Goal: Information Seeking & Learning: Learn about a topic

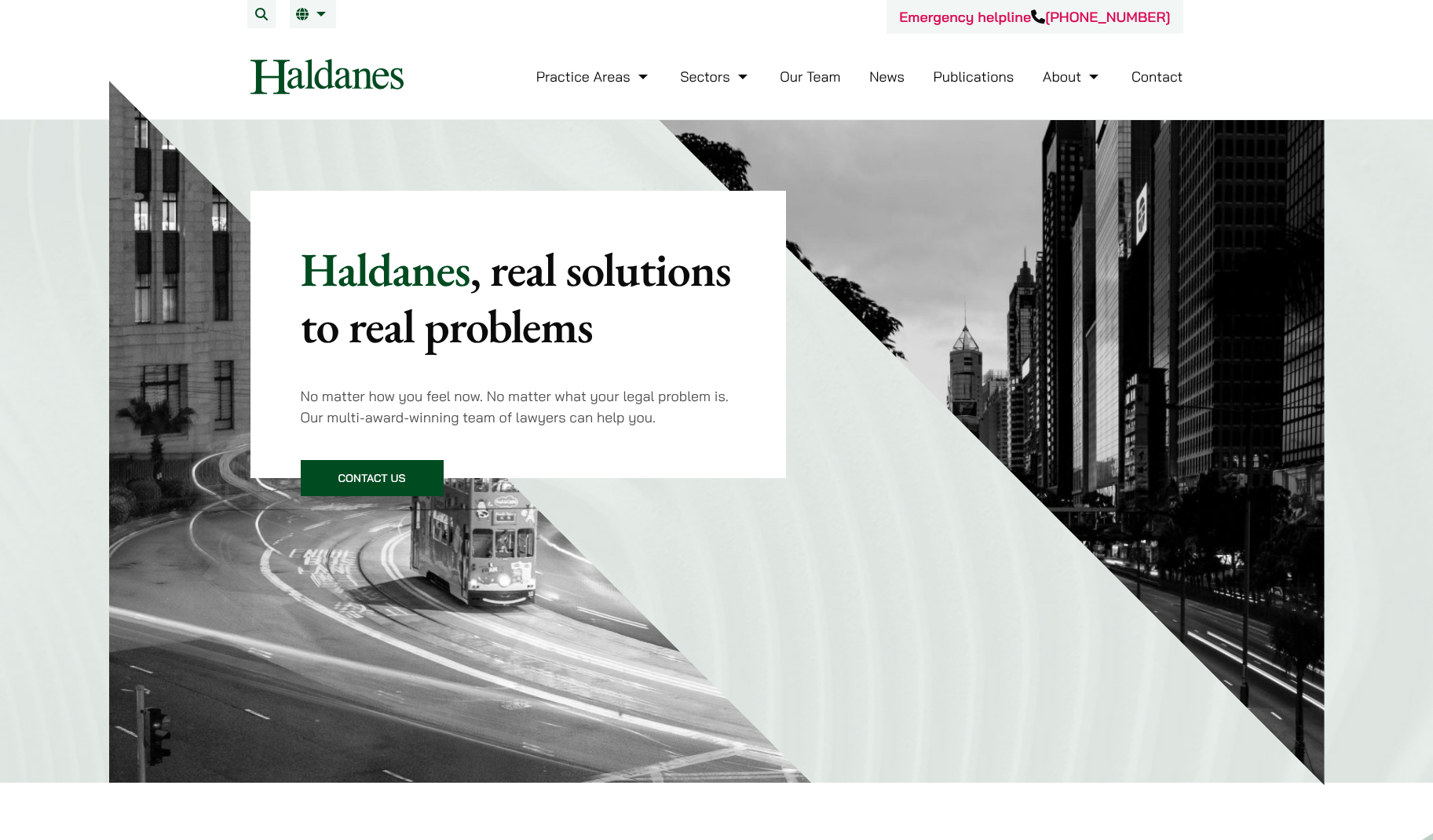
click at [810, 87] on li "Our Team" at bounding box center [810, 76] width 60 height 34
click at [812, 78] on link "Our Team" at bounding box center [810, 76] width 60 height 18
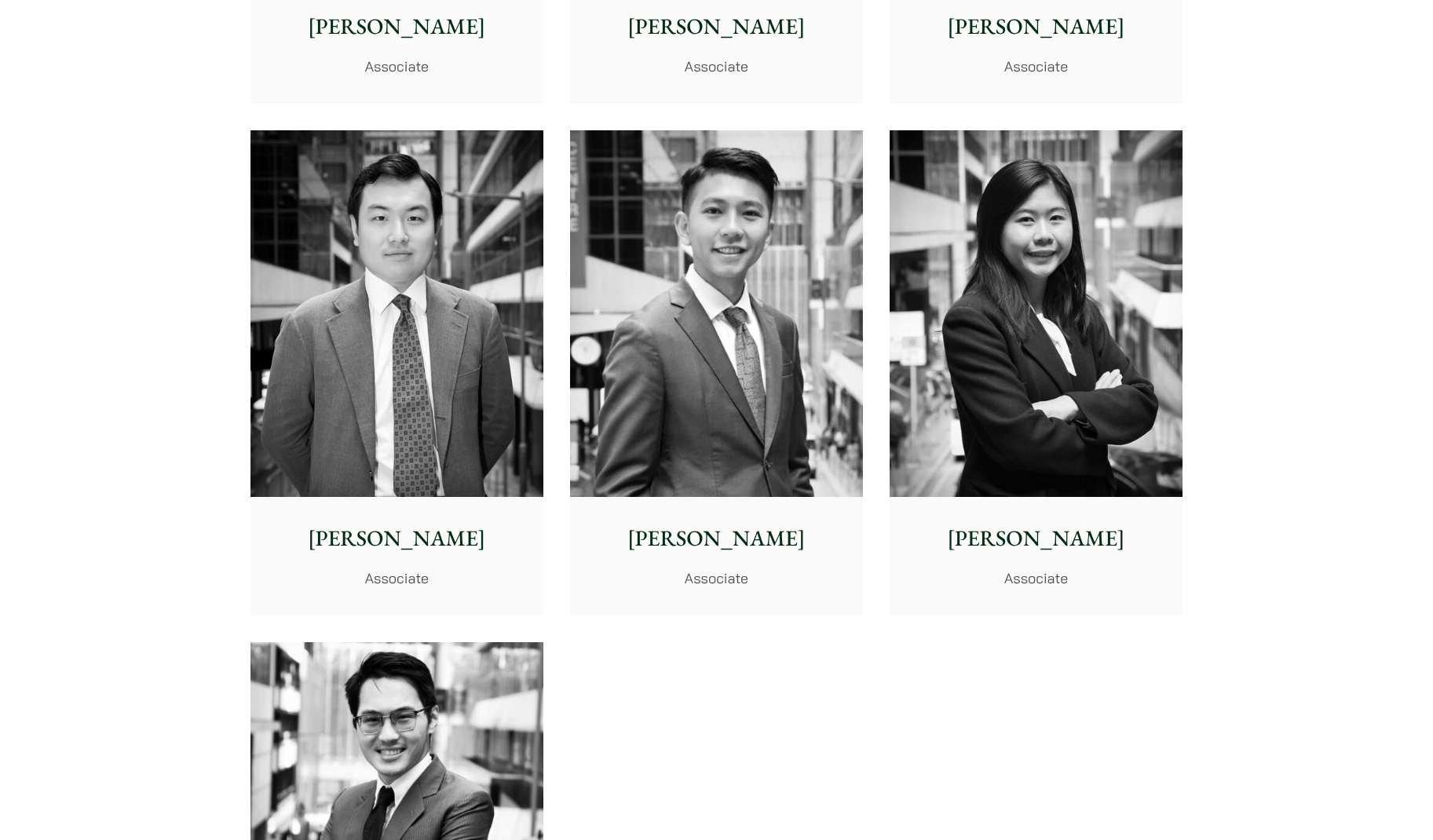
scroll to position [6000, 0]
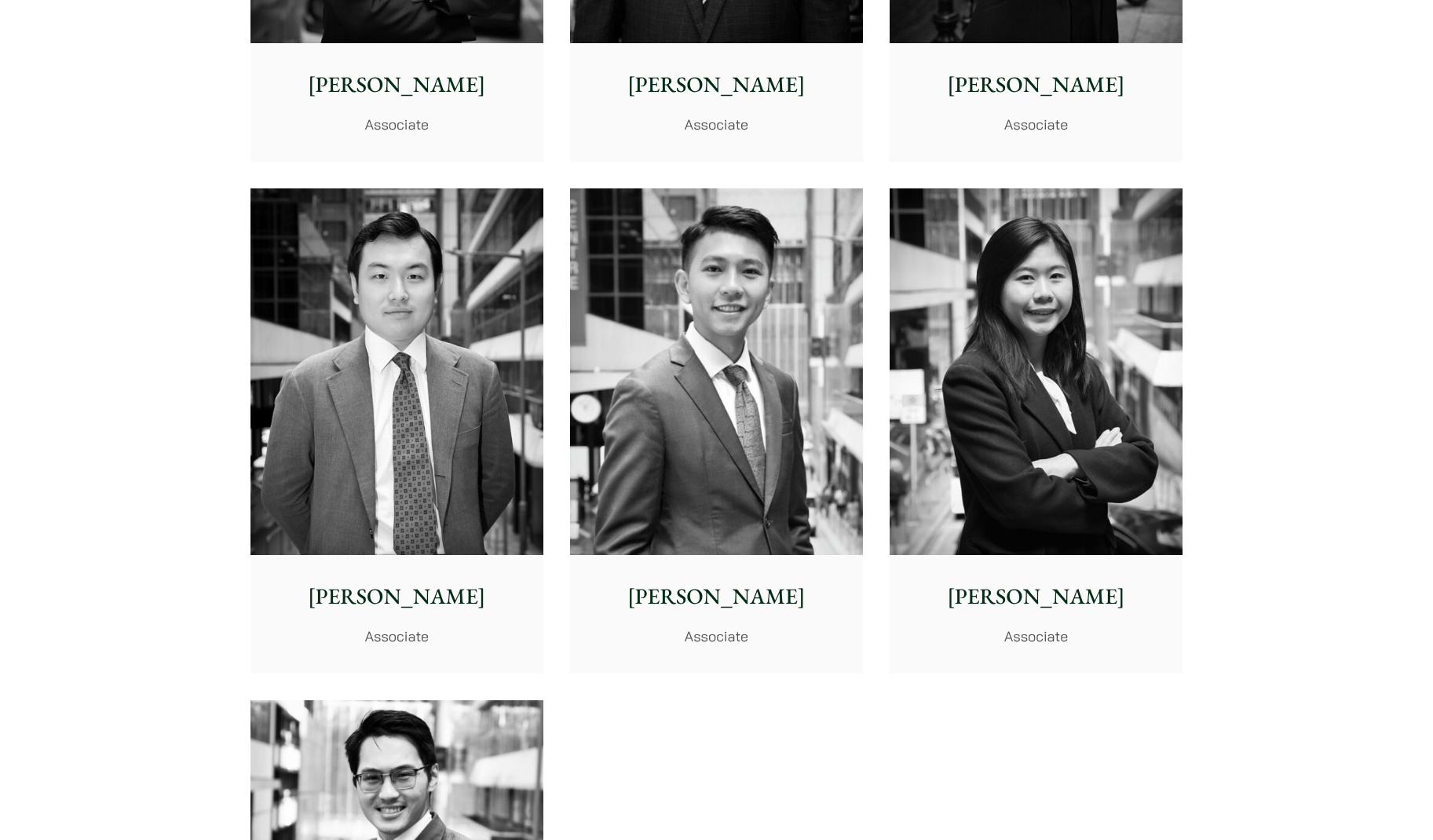
click at [753, 397] on img at bounding box center [716, 372] width 293 height 367
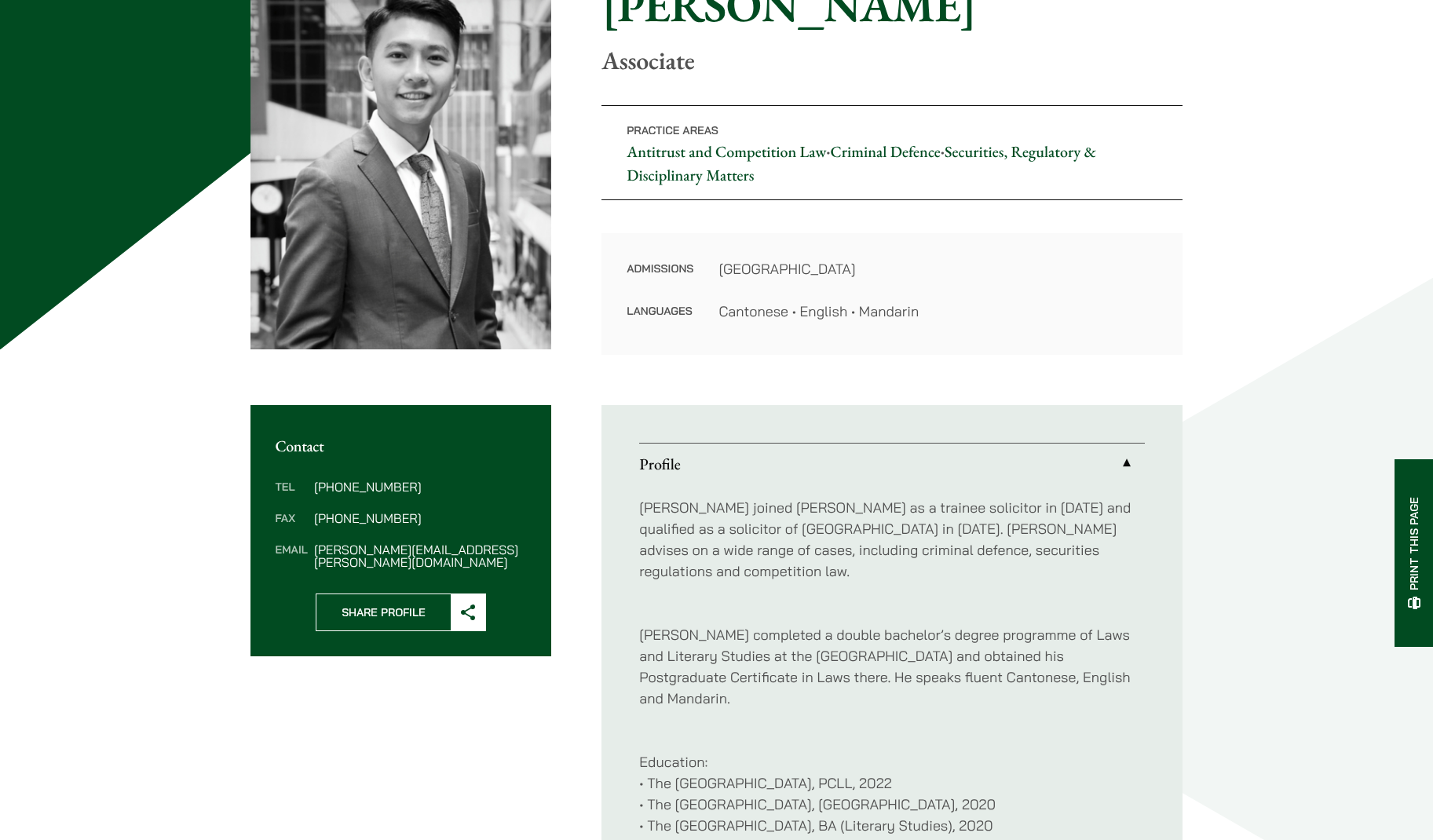
scroll to position [289, 0]
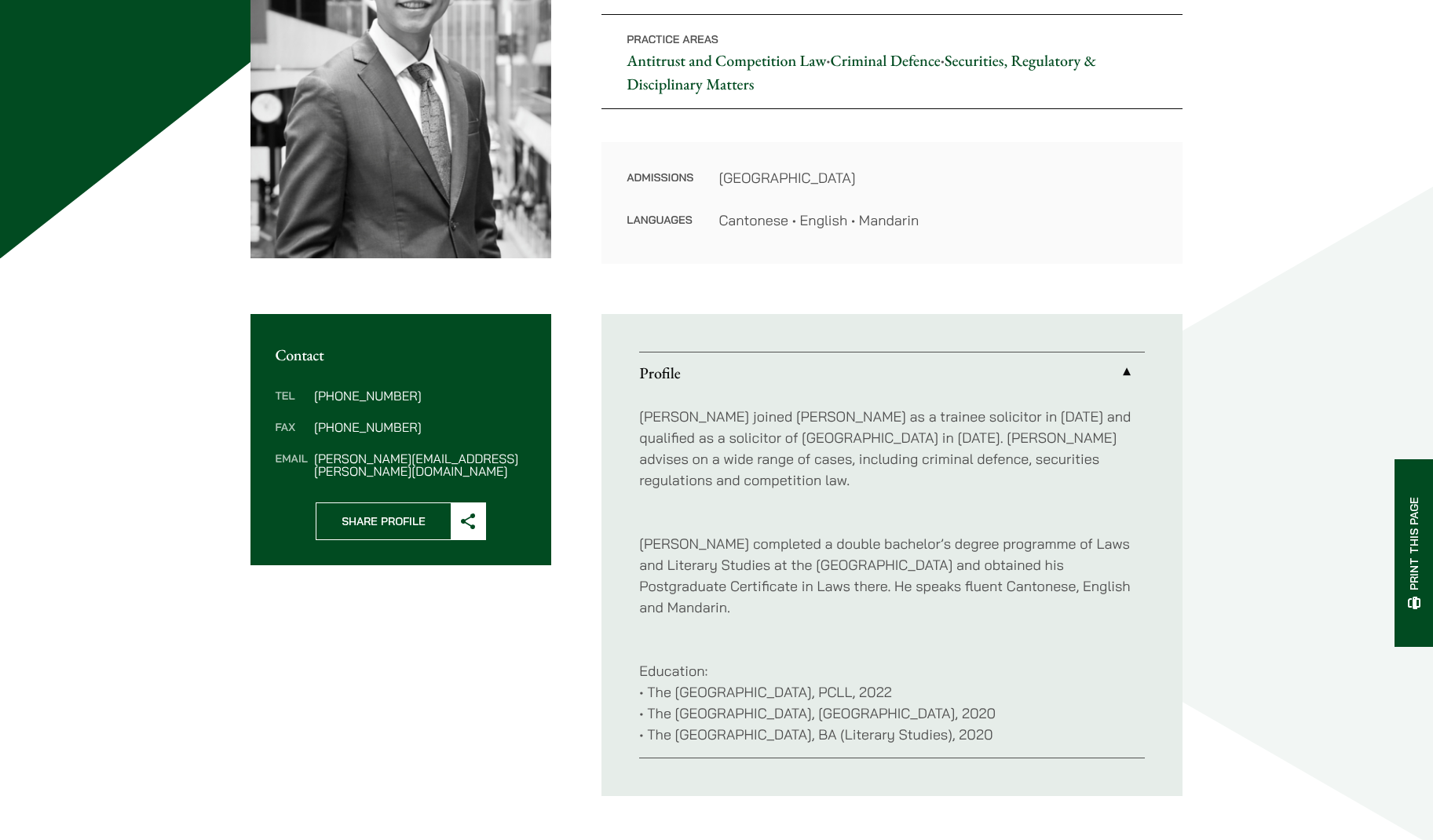
click at [847, 364] on link "Profile" at bounding box center [891, 373] width 505 height 41
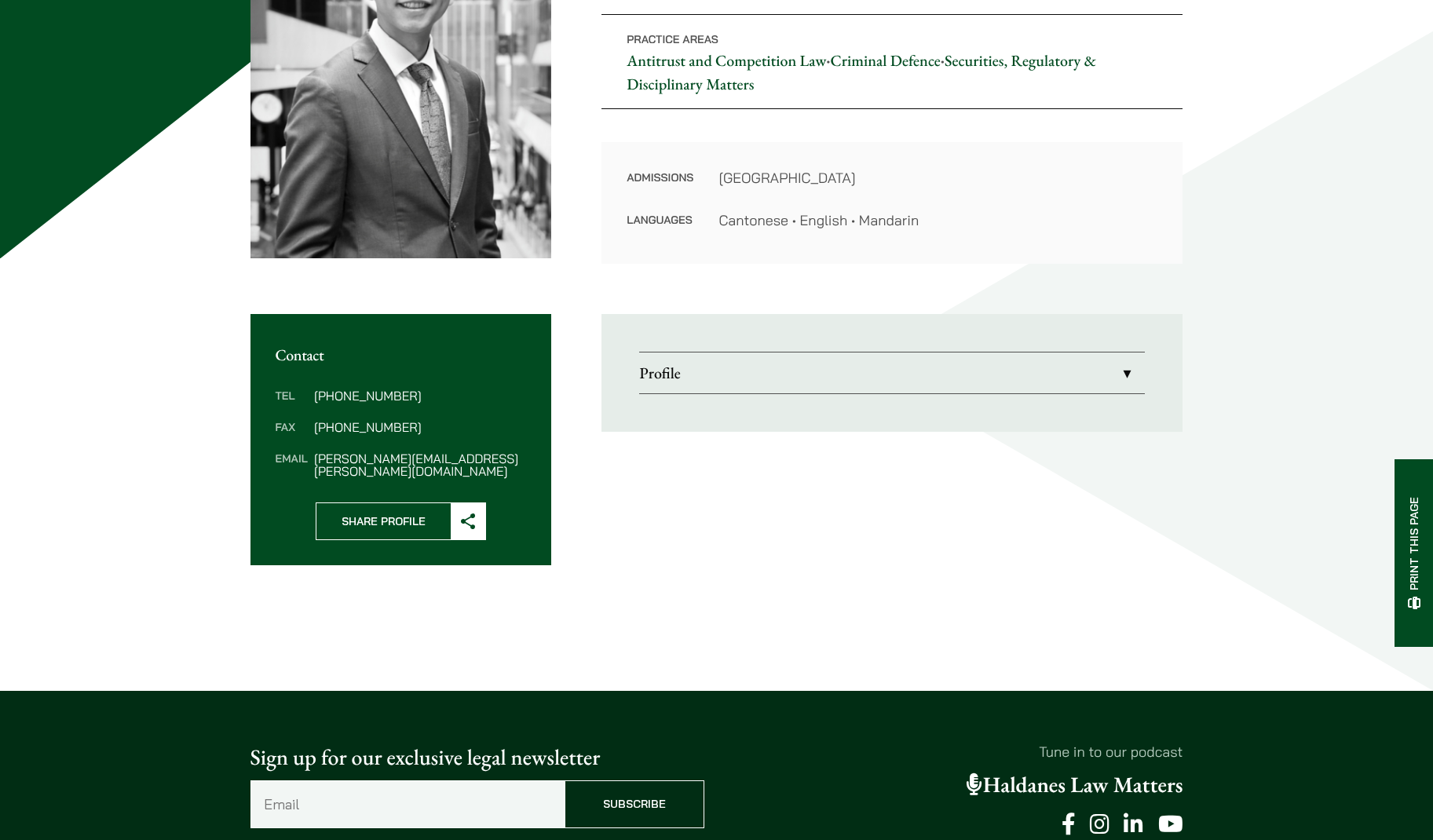
click at [847, 364] on link "Profile" at bounding box center [891, 373] width 505 height 41
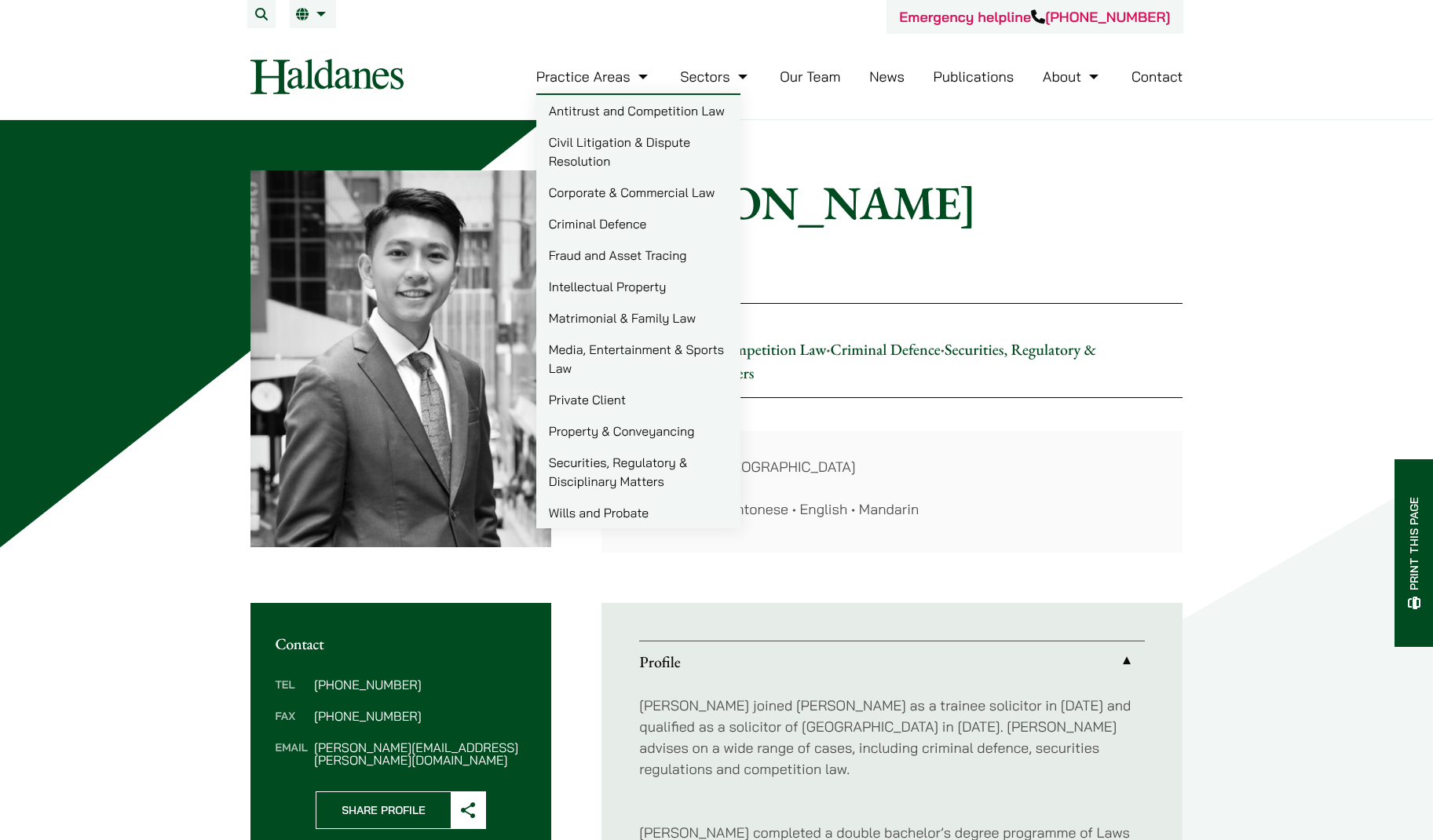
click at [606, 72] on link "Practice Areas" at bounding box center [594, 76] width 116 height 18
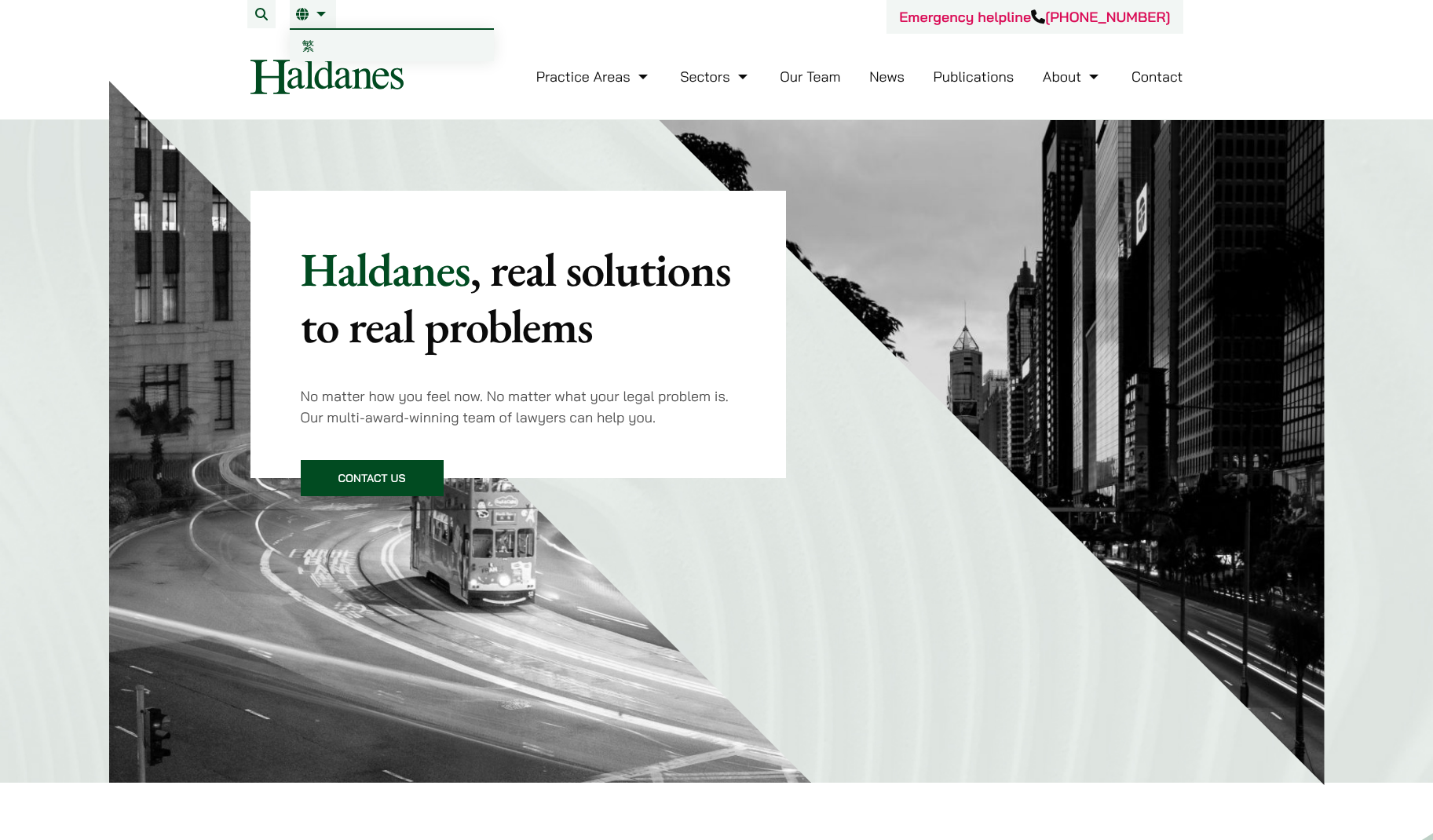
click at [322, 67] on img at bounding box center [327, 76] width 153 height 36
click at [634, 114] on nav "Practice Areas Antitrust and Competition Law Civil Litigation & Dispute Resolut…" at bounding box center [717, 76] width 933 height 86
